Goal: Transaction & Acquisition: Obtain resource

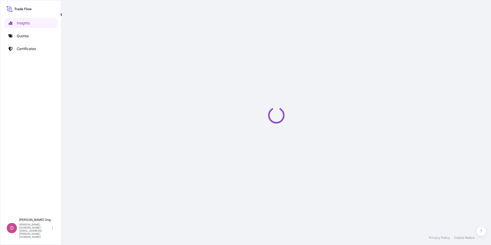
select select "2025"
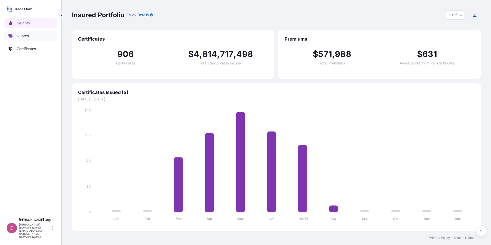
click at [32, 35] on link "Quotes" at bounding box center [30, 36] width 53 height 10
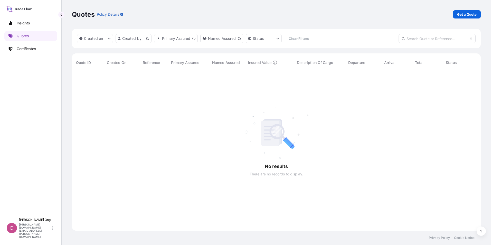
scroll to position [158, 405]
click at [460, 14] on p "Get a Quote" at bounding box center [467, 14] width 20 height 5
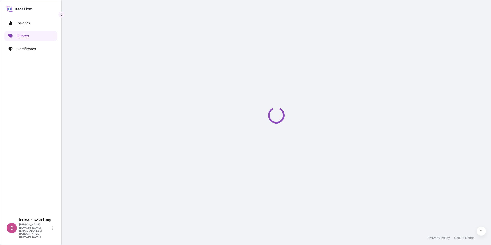
select select "Sea"
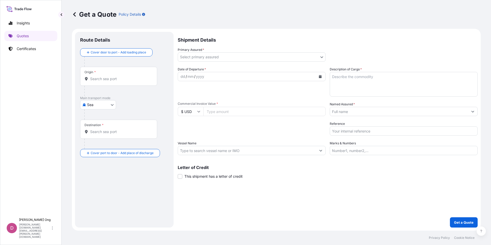
drag, startPoint x: 289, startPoint y: 141, endPoint x: 250, endPoint y: 121, distance: 43.7
click at [250, 121] on div "Packing Category Type to search a container mode Please select a primary mode o…" at bounding box center [252, 128] width 148 height 14
click at [318, 55] on body "Insights Quotes Certificates D [PERSON_NAME] [PERSON_NAME][DOMAIN_NAME][EMAIL_A…" at bounding box center [245, 122] width 491 height 245
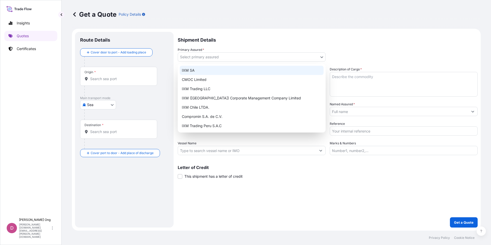
click at [266, 71] on div "IXM SA" at bounding box center [252, 70] width 144 height 9
select select "31846"
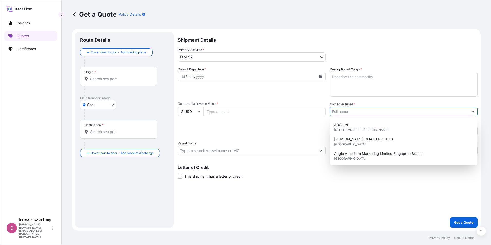
click at [407, 110] on input "Named Assured *" at bounding box center [399, 111] width 138 height 9
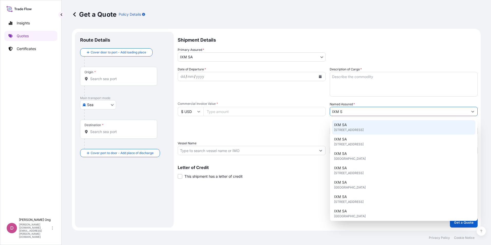
click at [389, 133] on div "IXM SA [STREET_ADDRESS]" at bounding box center [403, 127] width 143 height 14
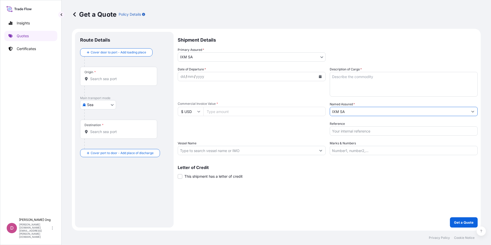
type input "IXM SA"
click at [461, 57] on div "Primary Assured * IXM SA IXM SA CMOC Limited IXM Trading LLC IXM ([GEOGRAPHIC_D…" at bounding box center [328, 54] width 300 height 14
click at [318, 77] on button "Calendar" at bounding box center [320, 76] width 8 height 8
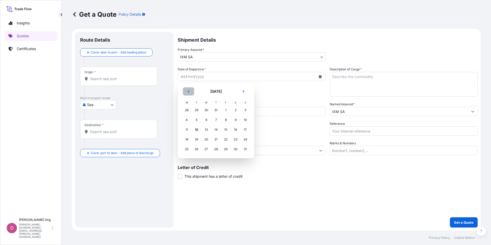
click at [187, 90] on icon "Previous" at bounding box center [188, 91] width 3 height 3
click at [195, 140] on div "22" at bounding box center [196, 139] width 9 height 9
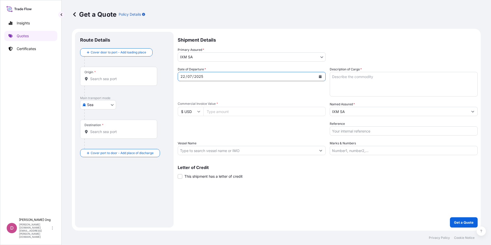
drag, startPoint x: 245, startPoint y: 97, endPoint x: 236, endPoint y: 98, distance: 8.3
click at [241, 98] on div "Date of Departure * [DATE] Cargo Category * Metals of every type and descriptio…" at bounding box center [328, 111] width 300 height 88
drag, startPoint x: 236, startPoint y: 98, endPoint x: 228, endPoint y: 98, distance: 8.0
click at [228, 98] on div "Date of Departure * [DATE] Cargo Category * Metals of every type and descriptio…" at bounding box center [328, 111] width 300 height 88
click at [126, 79] on input "Origin *" at bounding box center [120, 78] width 61 height 5
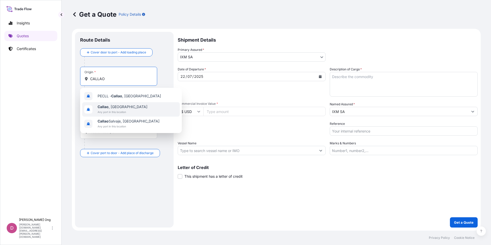
click at [111, 106] on span "[GEOGRAPHIC_DATA] , [GEOGRAPHIC_DATA]" at bounding box center [123, 106] width 50 height 5
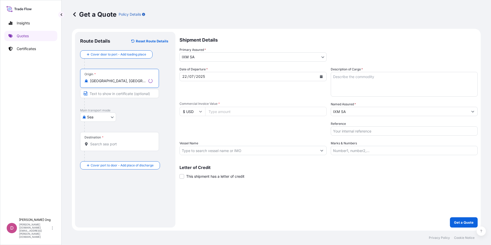
type input "[GEOGRAPHIC_DATA], [GEOGRAPHIC_DATA]"
click at [100, 140] on div "Destination *" at bounding box center [119, 141] width 79 height 19
click at [100, 141] on input "Destination *" at bounding box center [121, 143] width 62 height 5
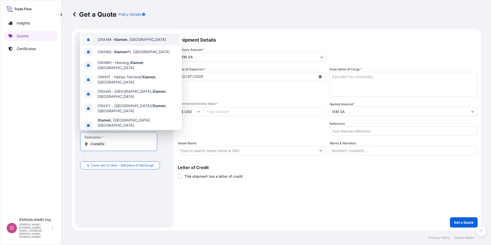
click at [142, 46] on div "CNXAM - [GEOGRAPHIC_DATA] , [GEOGRAPHIC_DATA]" at bounding box center [131, 39] width 98 height 12
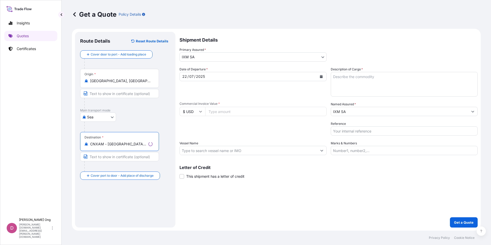
type input "CNXAM - [GEOGRAPHIC_DATA], [GEOGRAPHIC_DATA]"
click at [129, 95] on input "Text to appear on certificate" at bounding box center [119, 93] width 79 height 9
type input "[GEOGRAPHIC_DATA], [GEOGRAPHIC_DATA]"
type input "XIAMEN, [GEOGRAPHIC_DATA]"
click at [234, 109] on input "Commercial Invoice Value *" at bounding box center [264, 111] width 122 height 9
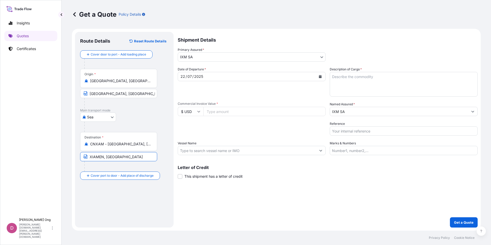
paste input "27368637.98"
type input "27368637.98"
click at [228, 152] on input "Vessel Name" at bounding box center [247, 150] width 138 height 9
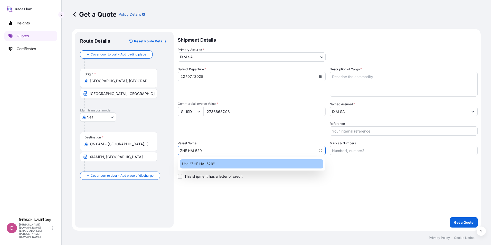
click at [220, 163] on div "Use "ZHE HAI 529"" at bounding box center [251, 163] width 143 height 9
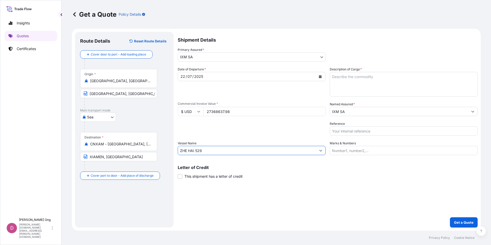
type input "ZHE HAI 529"
click at [192, 177] on span "This shipment has a letter of credit" at bounding box center [213, 176] width 58 height 5
click at [178, 174] on input "This shipment has a letter of credit" at bounding box center [178, 174] width 0 height 0
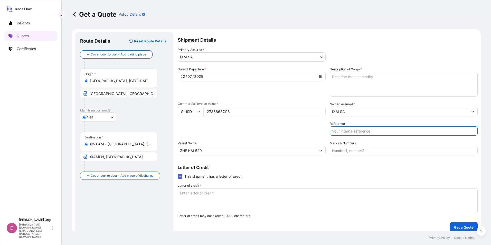
drag, startPoint x: 433, startPoint y: 134, endPoint x: 444, endPoint y: 131, distance: 12.0
click at [433, 134] on input "Reference" at bounding box center [404, 130] width 148 height 9
click at [363, 132] on input "Reference" at bounding box center [404, 130] width 148 height 9
paste input "BCC15564S"
type input "BCC15564S-P / BL NO.: ZHEHAICLL 004"
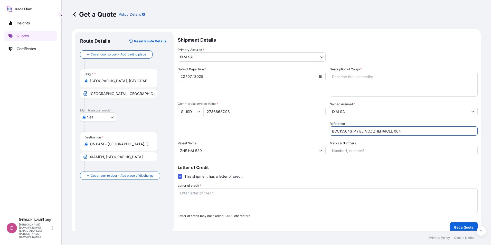
click at [396, 86] on textarea "Description of Cargo *" at bounding box center [404, 84] width 148 height 25
click at [367, 75] on textarea "Description of Cargo *" at bounding box center [404, 84] width 148 height 25
paste textarea "COPPER CONCENTRATES"
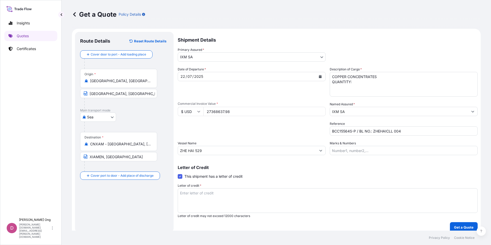
click at [366, 84] on textarea "COPPER CONCENTRATES QUANTITY:" at bounding box center [404, 84] width 148 height 25
paste textarea "9357.7100"
click at [375, 91] on textarea "COPPER CONCENTRATES QUANTITY: 9357.710 DMT ASSURED BY IXM S.A." at bounding box center [404, 84] width 148 height 25
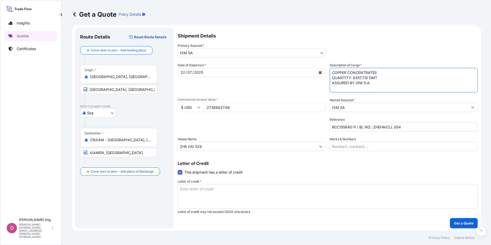
scroll to position [5, 0]
type textarea "COPPER CONCENTRATES QUANTITY: 9357.710 DMT ASSURED BY IXM S.A."
click at [274, 194] on textarea "Letter of credit *" at bounding box center [328, 195] width 300 height 25
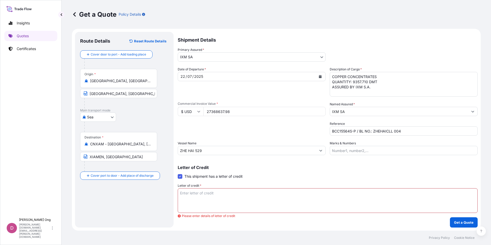
scroll to position [0, 0]
click at [312, 201] on textarea "Letter of credit *" at bounding box center [328, 200] width 300 height 25
paste textarea "FOR 110% OF PROVISIONAL CIF FO CARGO VALUE IN THE CURRENCY OF THE DRAFT BLANK E…"
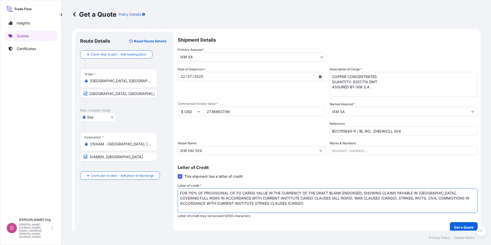
scroll to position [3, 0]
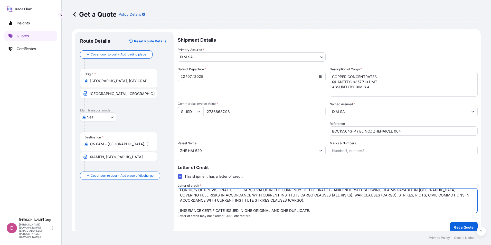
type textarea "FOR 110% OF PROVISIONAL CIF FO CARGO VALUE IN THE CURRENCY OF THE DRAFT BLANK E…"
click at [289, 162] on div "Letter of Credit This shipment has a letter of credit Letter of credit * FOR 11…" at bounding box center [328, 188] width 300 height 59
drag, startPoint x: 289, startPoint y: 162, endPoint x: 262, endPoint y: 162, distance: 26.7
click at [262, 162] on div "Letter of Credit This shipment has a letter of credit Letter of credit * FOR 11…" at bounding box center [328, 188] width 300 height 59
click at [468, 226] on p "Get a Quote" at bounding box center [464, 227] width 20 height 5
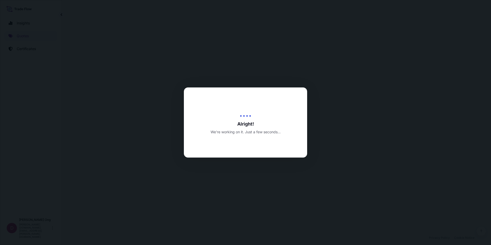
select select "Sea"
select select "31846"
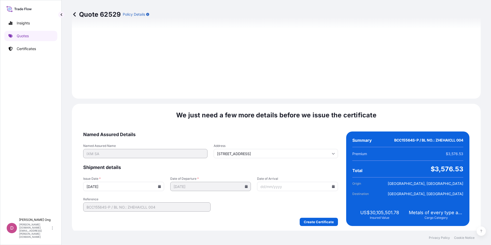
scroll to position [606, 0]
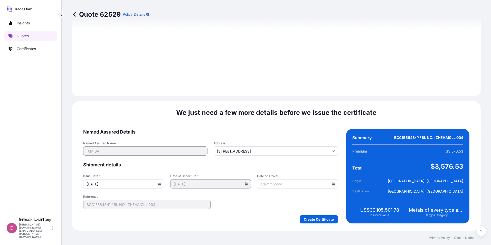
click at [160, 182] on input "[DATE]" at bounding box center [123, 183] width 81 height 9
click at [156, 184] on input "[DATE]" at bounding box center [123, 183] width 81 height 9
click at [158, 183] on icon at bounding box center [159, 183] width 3 height 3
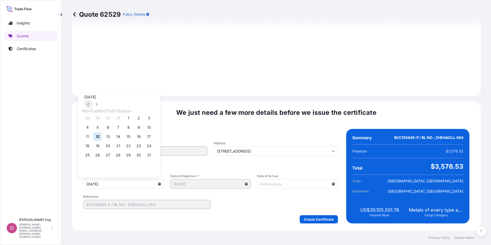
drag, startPoint x: 148, startPoint y: 95, endPoint x: 146, endPoint y: 97, distance: 3.3
click at [92, 100] on div at bounding box center [92, 104] width 0 height 8
click at [92, 100] on button at bounding box center [88, 104] width 8 height 8
click at [99, 150] on button "22" at bounding box center [97, 146] width 8 height 8
type input "[DATE]"
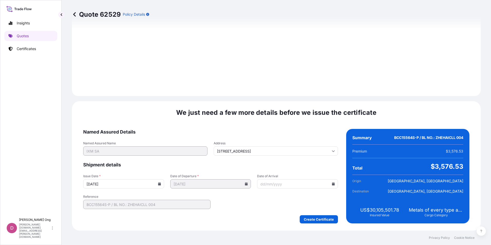
click at [316, 226] on div "We just need a few more details before we issue the certificate Named Assured D…" at bounding box center [276, 165] width 409 height 129
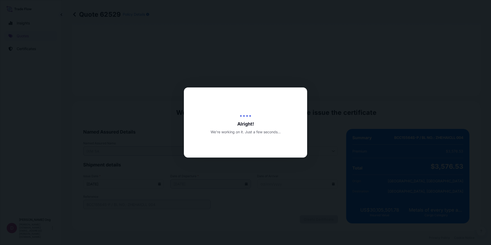
click at [328, 193] on div at bounding box center [245, 122] width 491 height 245
drag, startPoint x: 328, startPoint y: 193, endPoint x: 261, endPoint y: 169, distance: 71.2
click at [261, 169] on div at bounding box center [245, 122] width 491 height 245
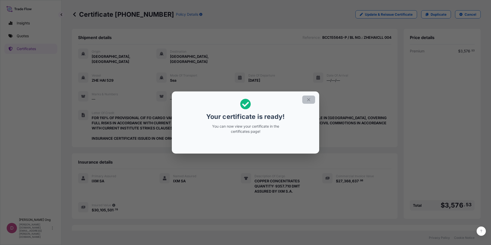
click at [311, 100] on button "button" at bounding box center [308, 100] width 13 height 8
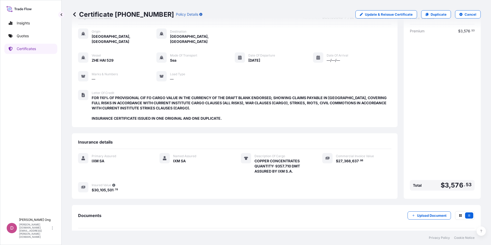
scroll to position [37, 0]
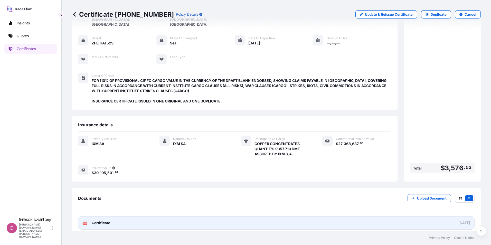
click at [112, 220] on link "PDF Certificate [DATE]" at bounding box center [276, 222] width 396 height 13
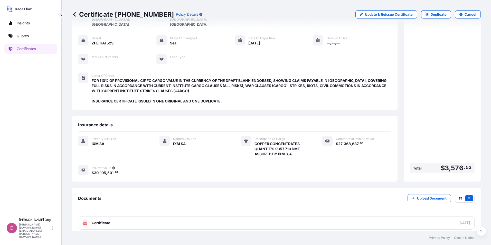
click at [137, 175] on div "Primary Assured IXM SA Named Assured IXM SA Description Of Cargo COPPER CONCENT…" at bounding box center [234, 158] width 313 height 53
click at [191, 170] on div "Primary Assured IXM SA Named Assured IXM SA Description Of Cargo COPPER CONCENT…" at bounding box center [234, 156] width 313 height 40
drag, startPoint x: 191, startPoint y: 170, endPoint x: 161, endPoint y: 183, distance: 32.3
click at [161, 188] on div "Documents Upload Document PDF Certificate [DATE]" at bounding box center [276, 212] width 409 height 48
drag, startPoint x: 116, startPoint y: 139, endPoint x: 103, endPoint y: 97, distance: 44.6
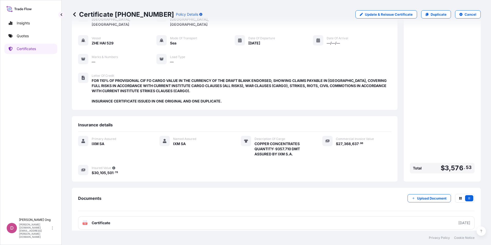
click at [116, 141] on div "IXM SA" at bounding box center [119, 143] width 55 height 5
